Goal: Register for event/course

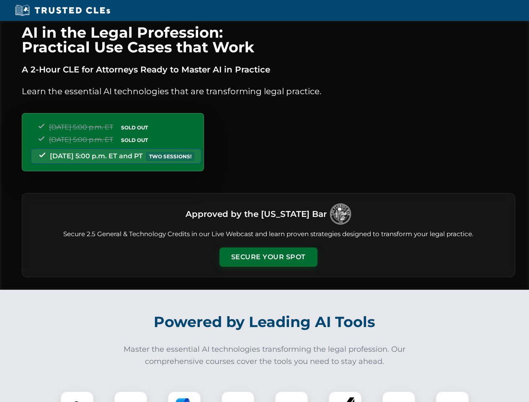
click at [268, 257] on button "Secure Your Spot" at bounding box center [269, 257] width 98 height 19
click at [77, 397] on img at bounding box center [77, 408] width 24 height 24
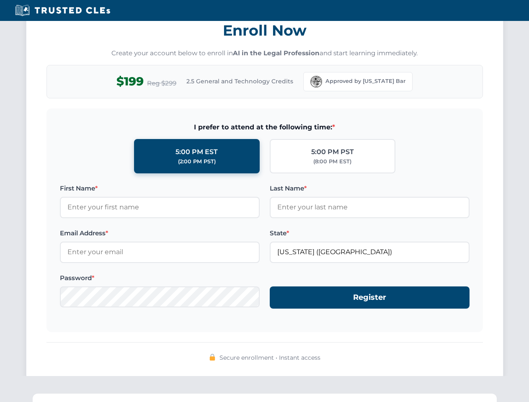
scroll to position [822, 0]
